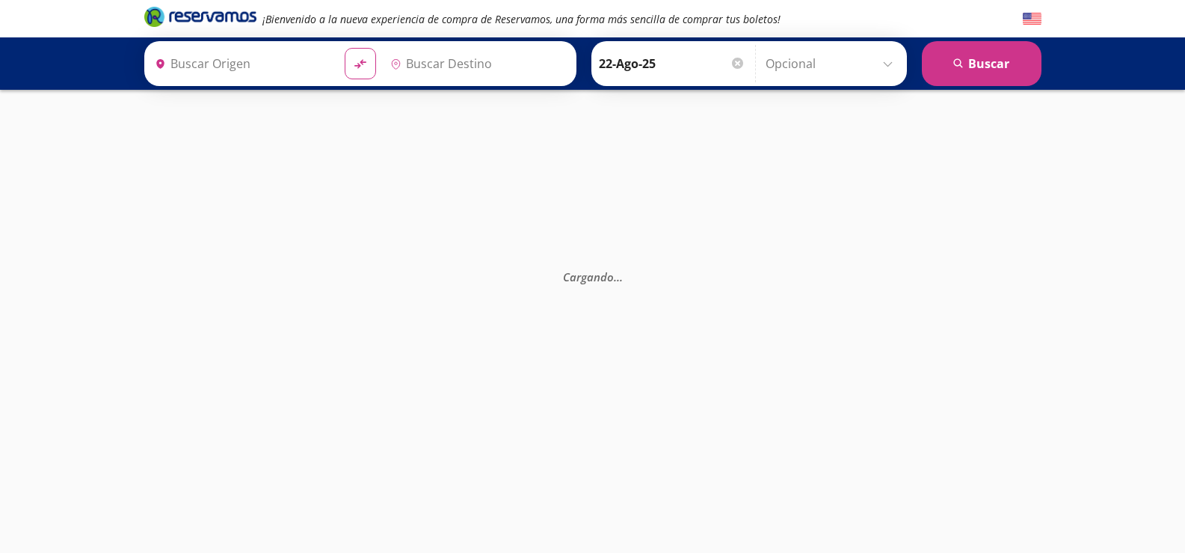
type input "Acapulco, [GEOGRAPHIC_DATA]"
type input "[GEOGRAPHIC_DATA], [GEOGRAPHIC_DATA]"
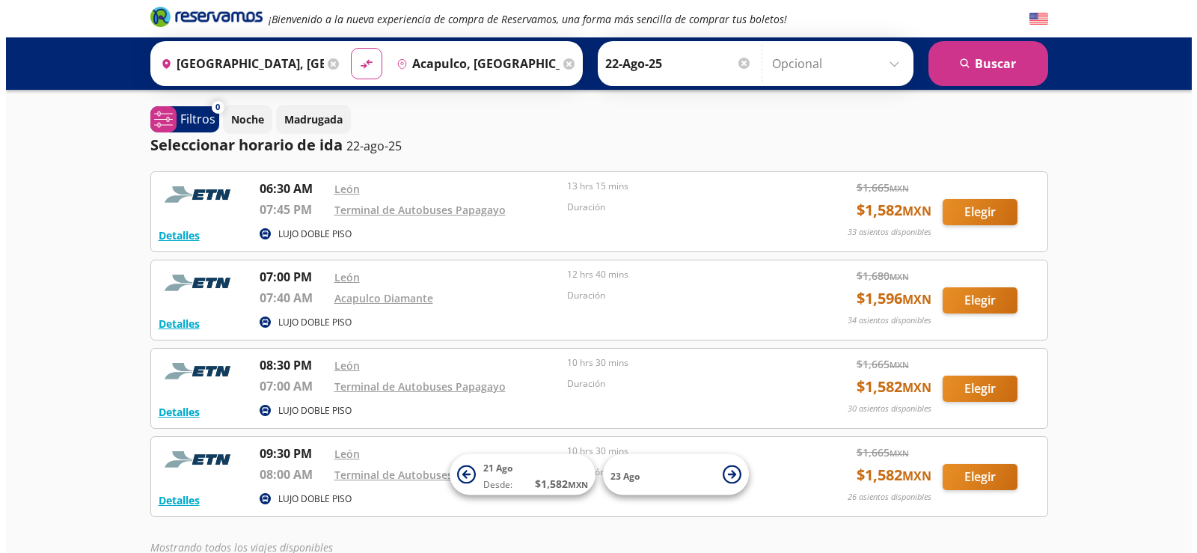
scroll to position [85, 0]
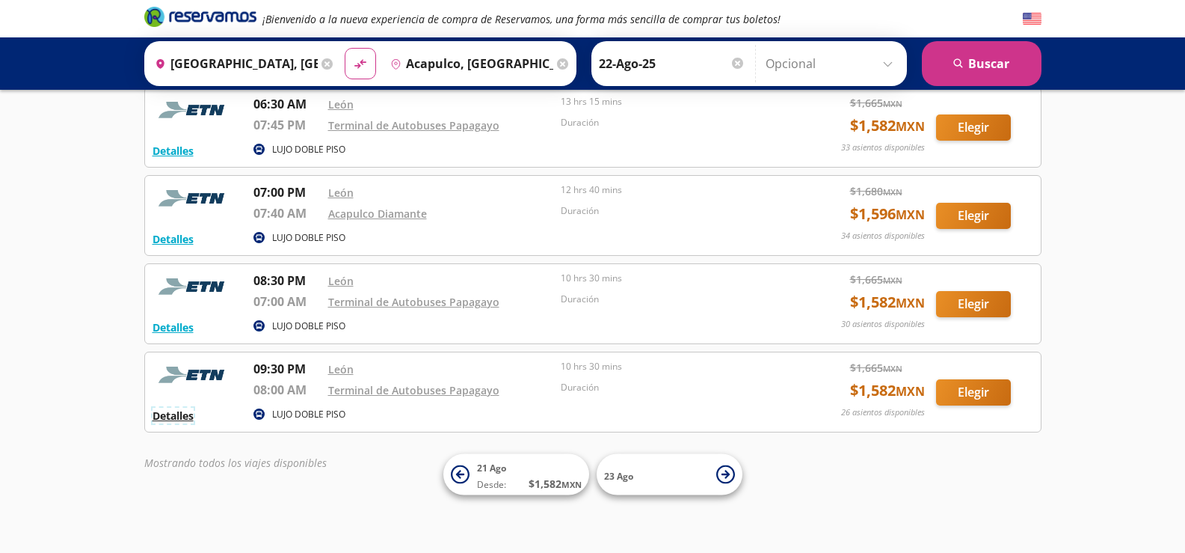
click at [184, 415] on button "Detalles" at bounding box center [173, 416] width 41 height 16
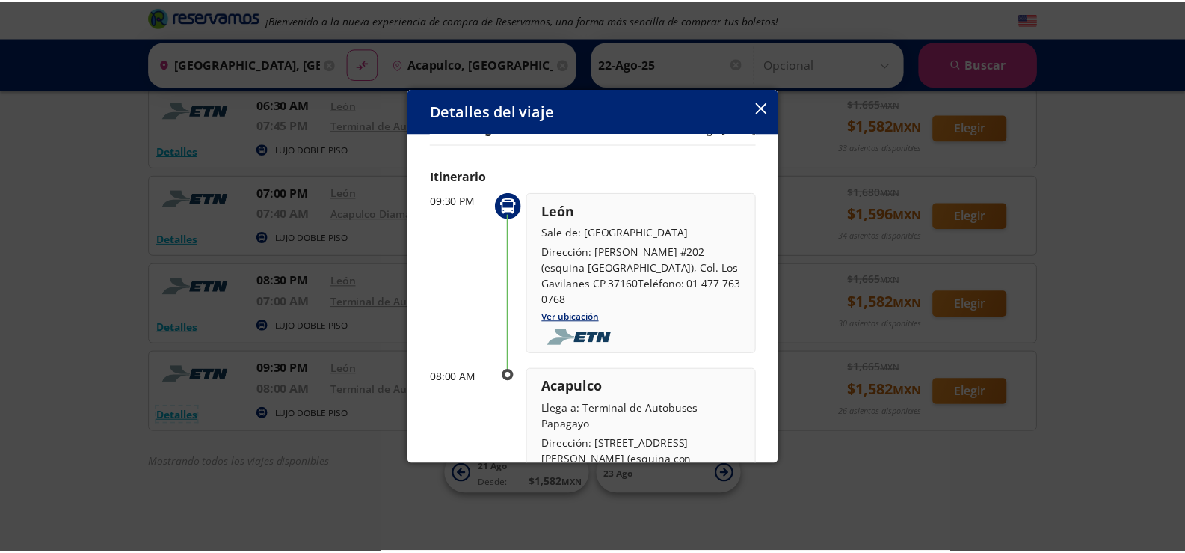
scroll to position [0, 0]
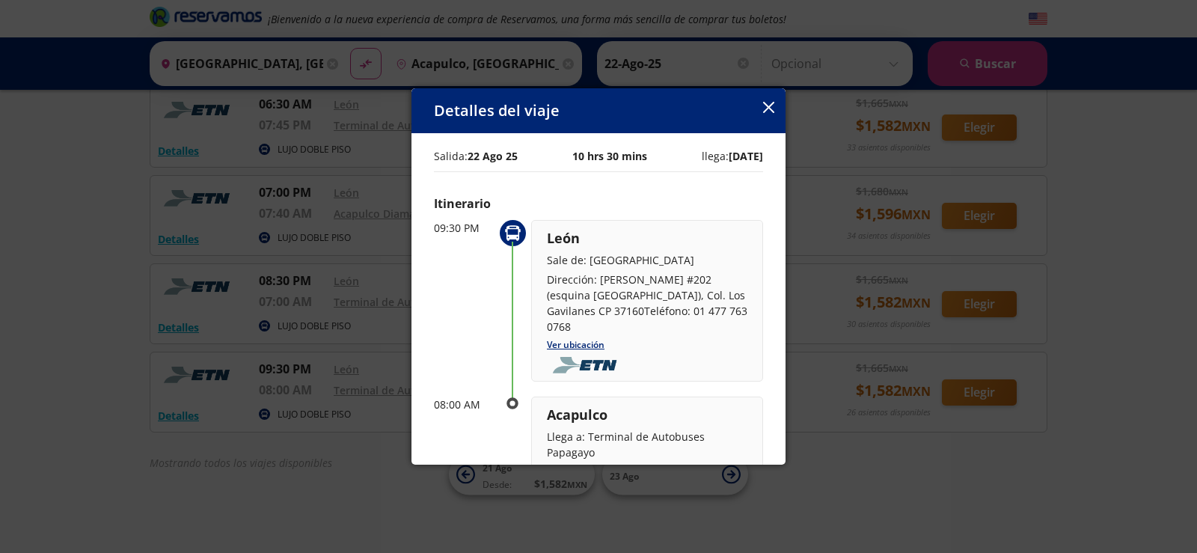
click at [769, 110] on icon "button" at bounding box center [768, 107] width 11 height 11
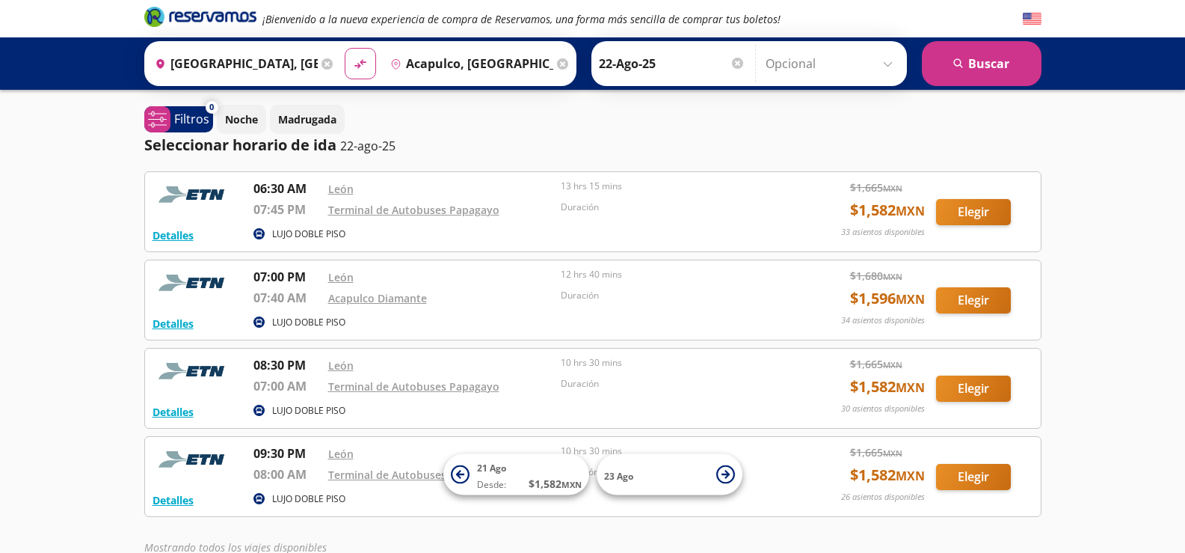
click at [742, 541] on div "Mostrando todos los viajes disponibles" at bounding box center [592, 547] width 897 height 16
click at [719, 381] on p "Duración" at bounding box center [674, 383] width 226 height 13
click at [764, 479] on div "Duración" at bounding box center [674, 476] width 226 height 23
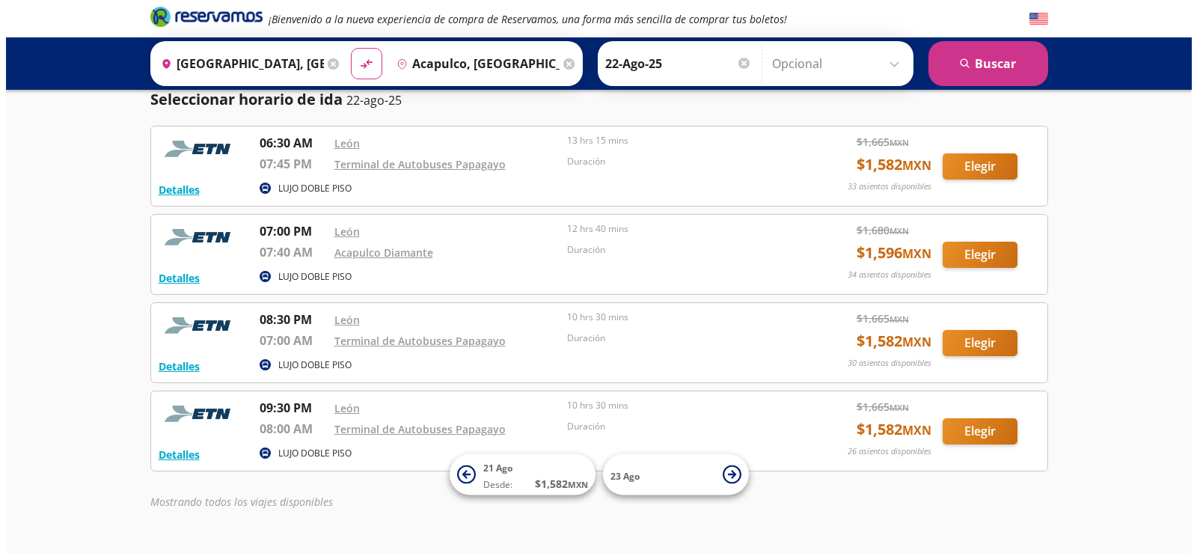
scroll to position [85, 0]
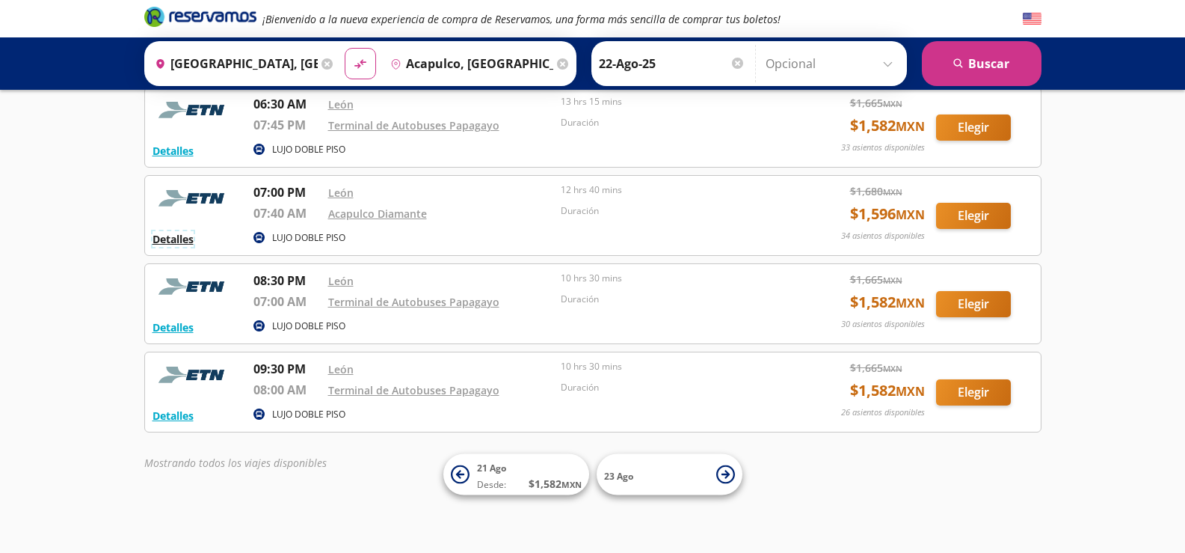
click at [188, 239] on button "Detalles" at bounding box center [173, 239] width 41 height 16
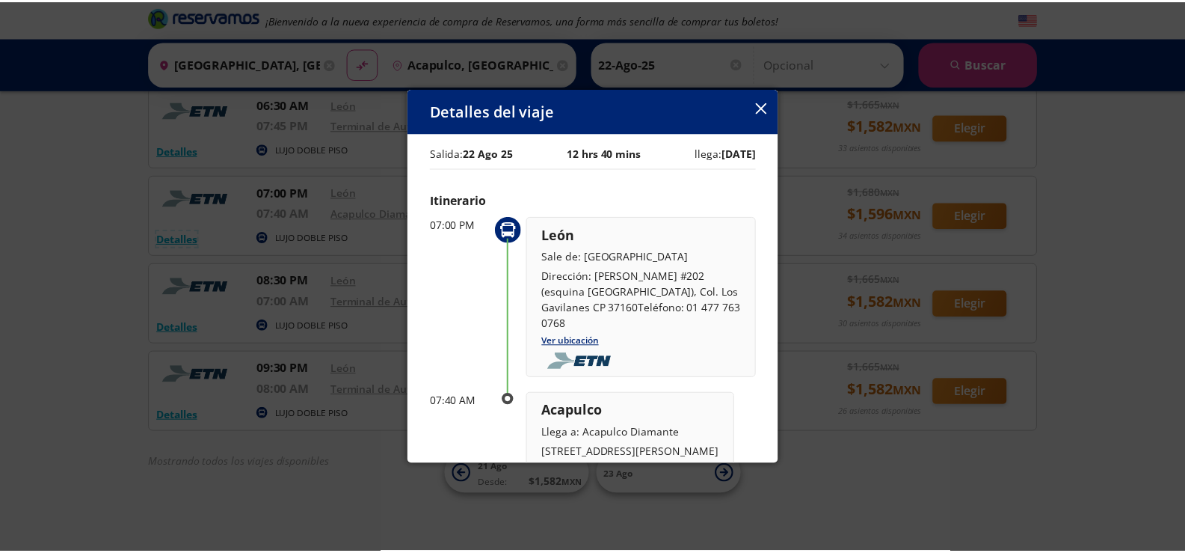
scroll to position [0, 0]
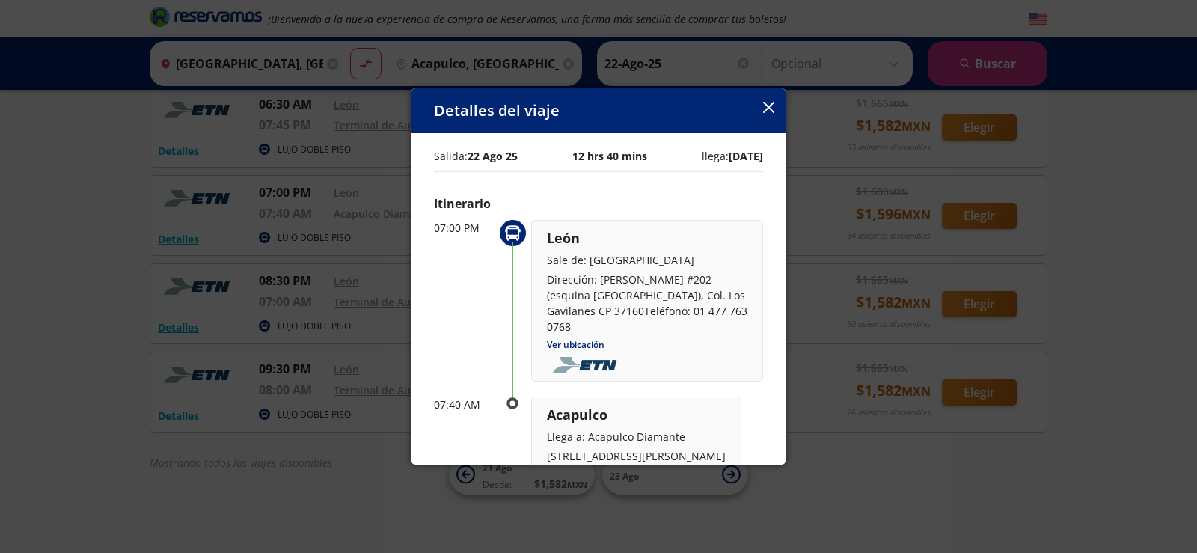
click at [770, 104] on icon "button" at bounding box center [768, 107] width 11 height 11
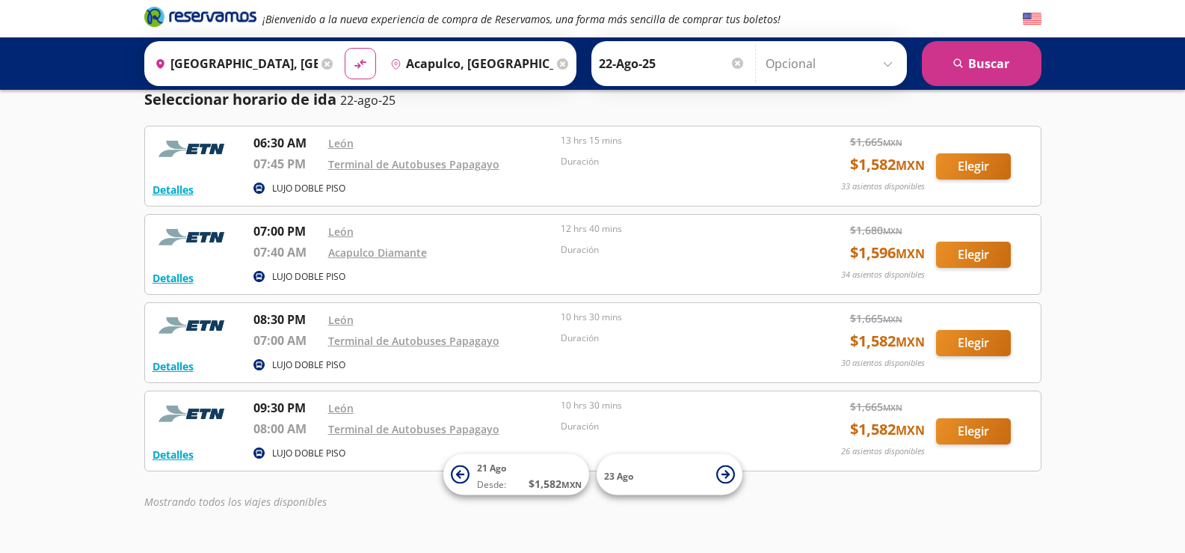
scroll to position [85, 0]
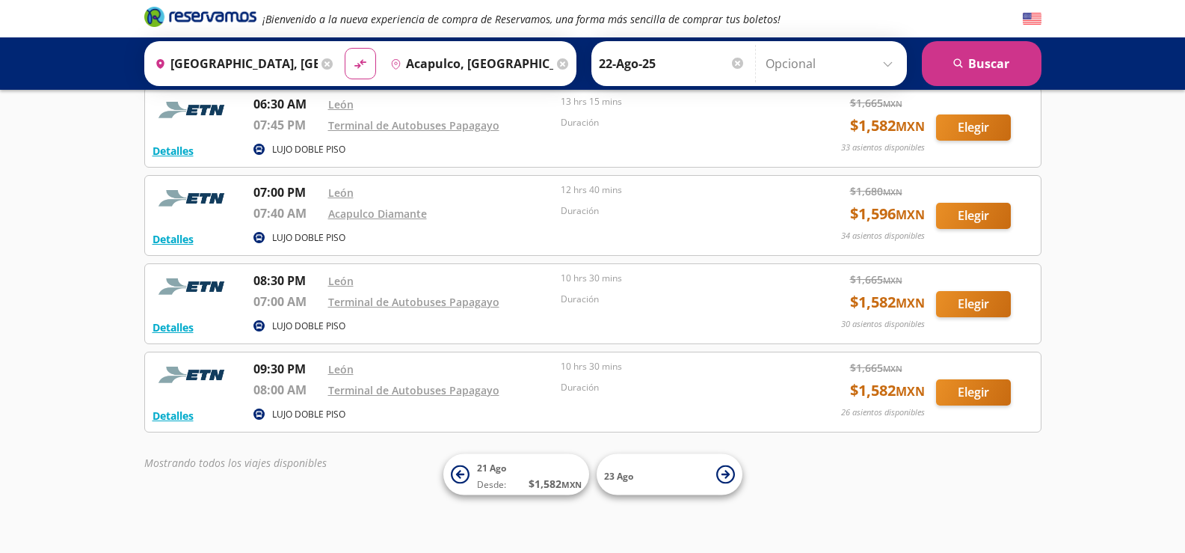
click at [595, 369] on p "10 hrs 30 mins" at bounding box center [674, 366] width 226 height 13
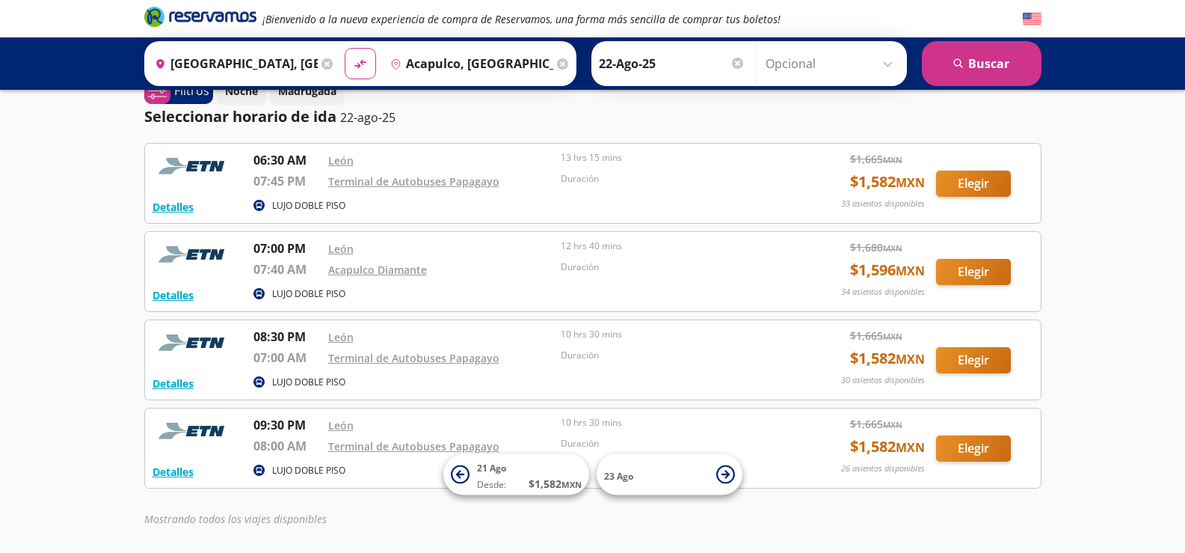
scroll to position [0, 0]
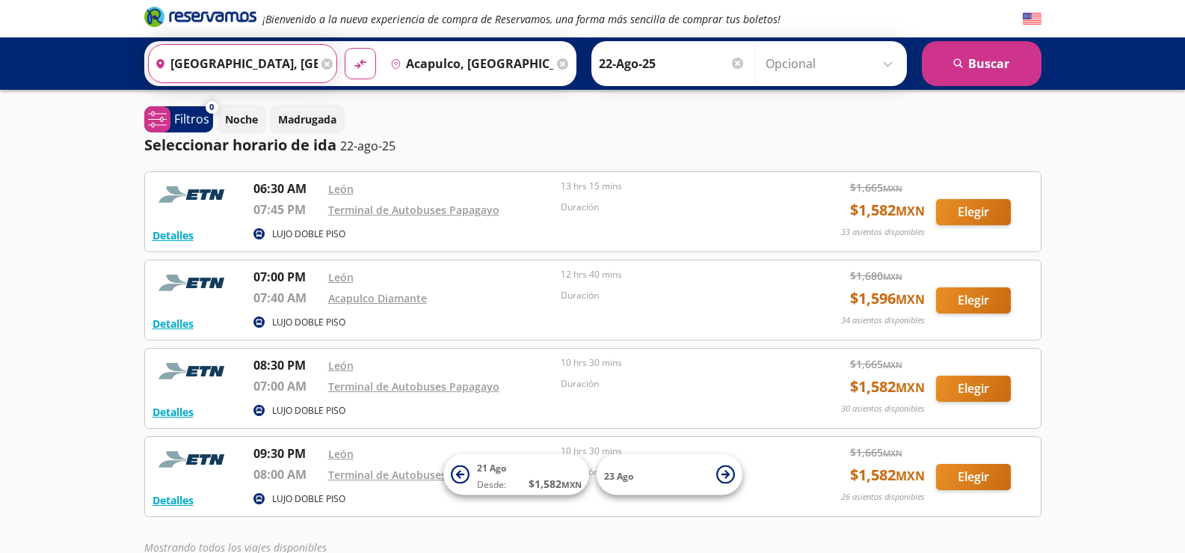
click at [271, 71] on input "[GEOGRAPHIC_DATA], [GEOGRAPHIC_DATA]" at bounding box center [233, 63] width 169 height 37
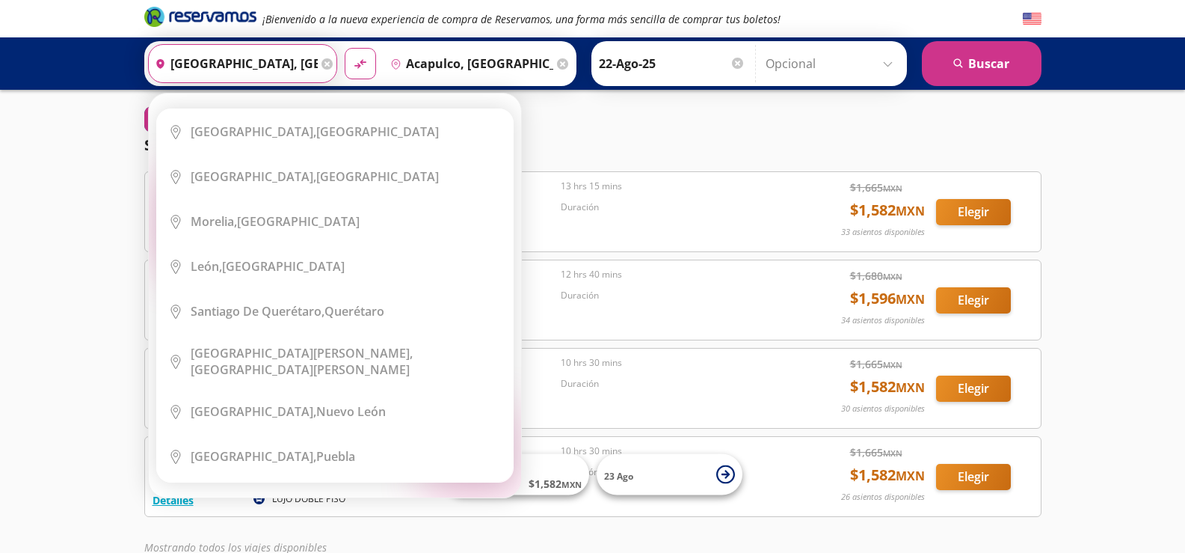
click at [450, 66] on input "Acapulco, [GEOGRAPHIC_DATA]" at bounding box center [468, 63] width 169 height 37
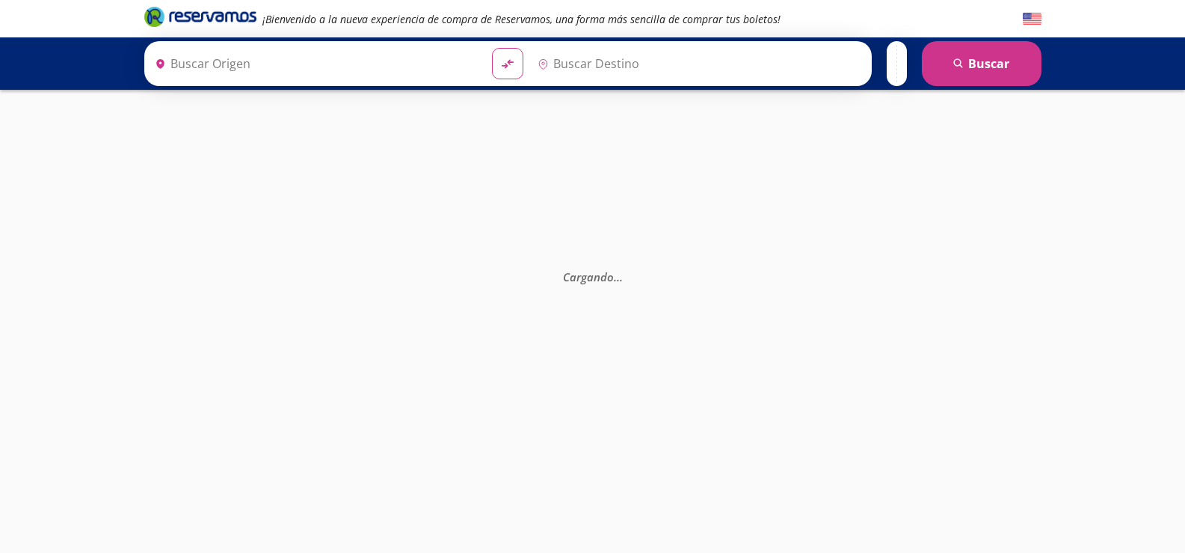
type input "[GEOGRAPHIC_DATA], [GEOGRAPHIC_DATA]"
type input "Acapulco, [GEOGRAPHIC_DATA]"
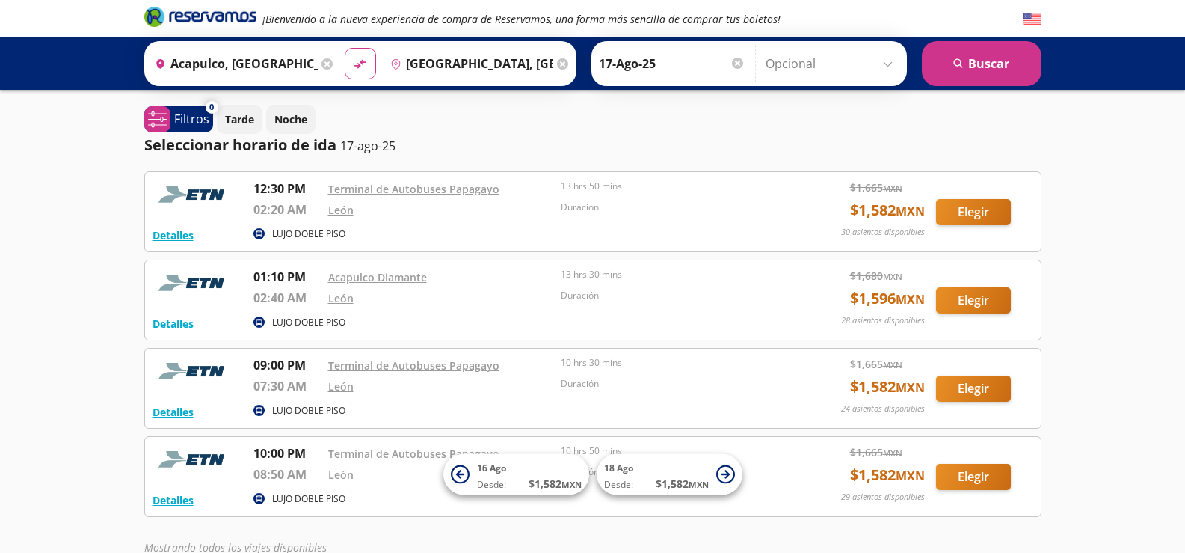
scroll to position [85, 0]
